Goal: Transaction & Acquisition: Purchase product/service

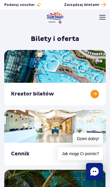
click at [94, 155] on link at bounding box center [55, 137] width 102 height 55
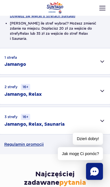
scroll to position [130, 0]
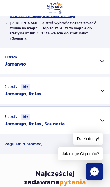
click at [104, 58] on div "1 strefa Jamango" at bounding box center [55, 61] width 110 height 26
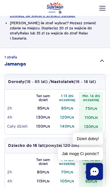
click at [106, 55] on div "1 strefa Jamango" at bounding box center [55, 61] width 110 height 26
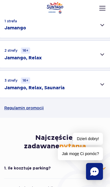
scroll to position [164, 0]
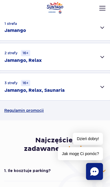
click at [106, 82] on div "3 strefy 16+ Jamango, Relax, Saunaria" at bounding box center [55, 86] width 110 height 27
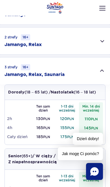
scroll to position [178, 0]
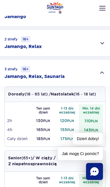
click at [101, 75] on div "3 strefy 16+ Jamango, Relax, Saunaria" at bounding box center [55, 72] width 110 height 27
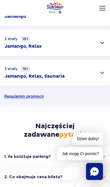
scroll to position [180, 0]
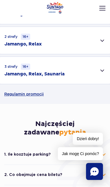
click at [98, 36] on div "2 strefy 16+ Jamango, Relax" at bounding box center [55, 40] width 110 height 27
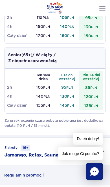
scroll to position [251, 0]
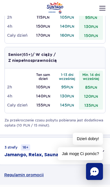
click at [100, 144] on div "3 strefy 16+ Jamango, Relax, Saunaria" at bounding box center [55, 151] width 110 height 27
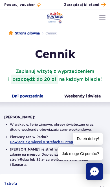
scroll to position [0, 0]
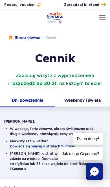
click at [95, 104] on button "Weekendy i święta" at bounding box center [82, 100] width 55 height 11
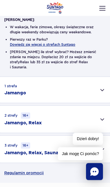
scroll to position [102, 0]
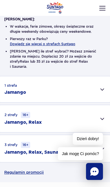
click at [92, 147] on div "3 strefy 16+ Jamango, Relax, Saunaria" at bounding box center [55, 148] width 110 height 27
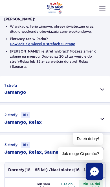
click at [100, 114] on div "2 strefy 16+ Jamango, Relax" at bounding box center [55, 118] width 110 height 27
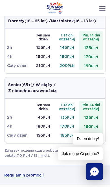
scroll to position [403, 0]
